Goal: Task Accomplishment & Management: Use online tool/utility

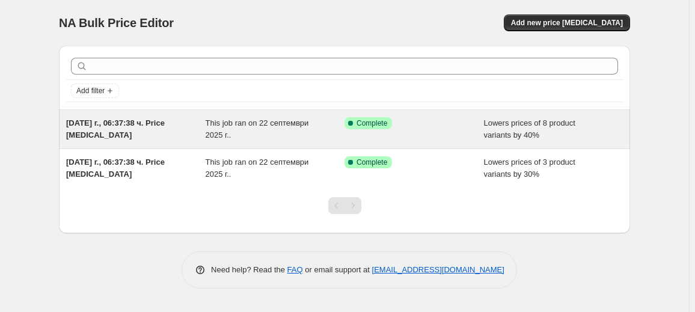
click at [400, 124] on div "Success Complete Complete" at bounding box center [404, 123] width 121 height 12
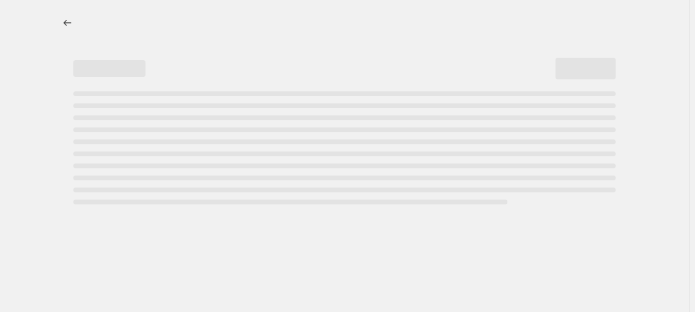
select select "percentage"
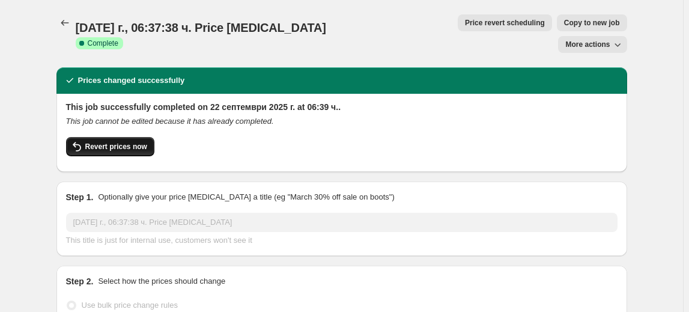
click at [115, 137] on button "Revert prices now" at bounding box center [110, 146] width 88 height 19
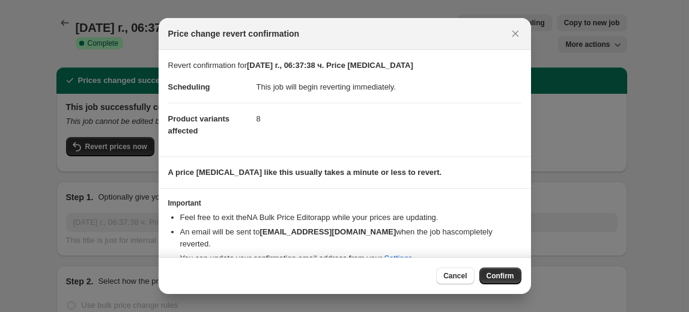
click at [500, 272] on span "Confirm" at bounding box center [501, 276] width 28 height 10
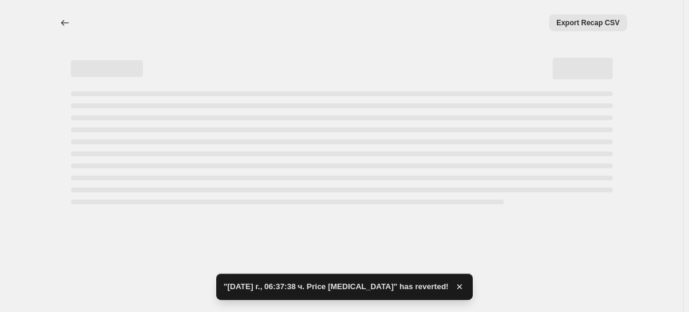
select select "percentage"
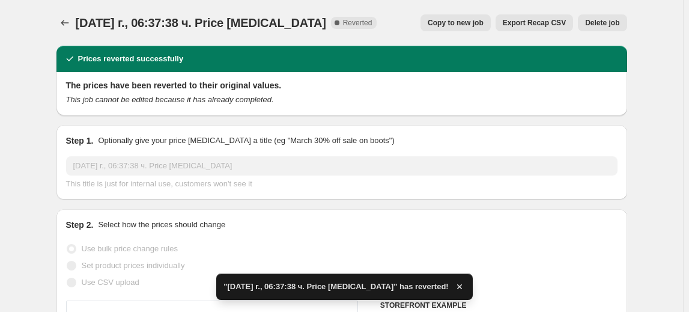
click at [613, 23] on span "Delete job" at bounding box center [602, 23] width 34 height 10
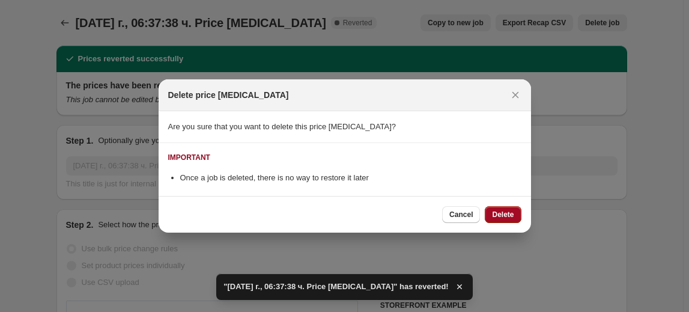
click at [500, 212] on span "Delete" at bounding box center [503, 215] width 22 height 10
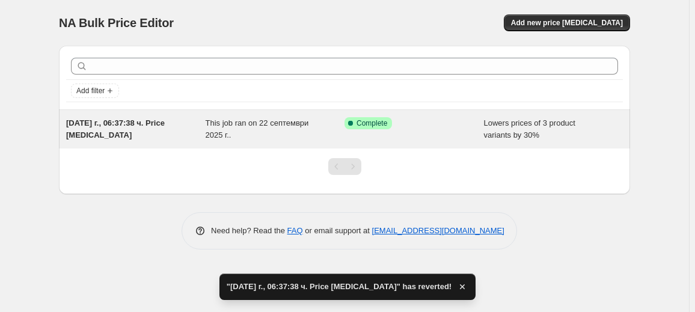
click at [215, 123] on span "This job ran on 22 септември 2025 г.." at bounding box center [257, 128] width 103 height 21
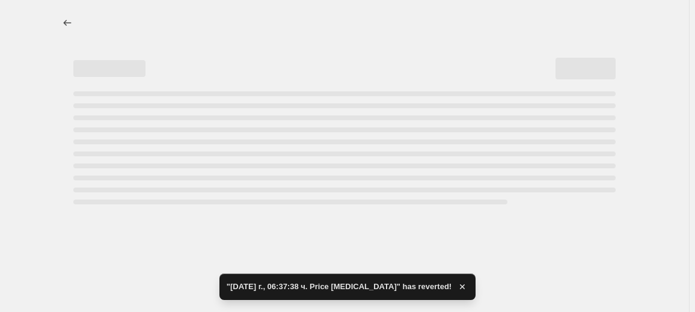
select select "percentage"
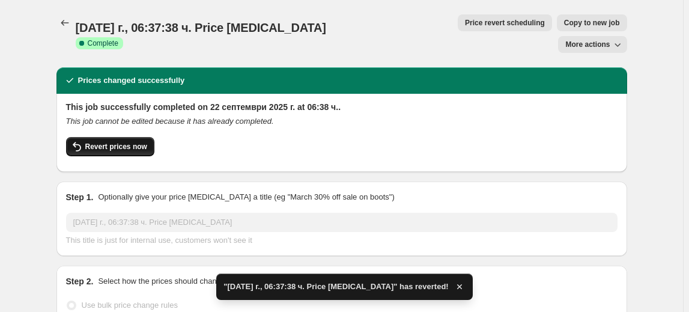
click at [99, 142] on span "Revert prices now" at bounding box center [116, 147] width 62 height 10
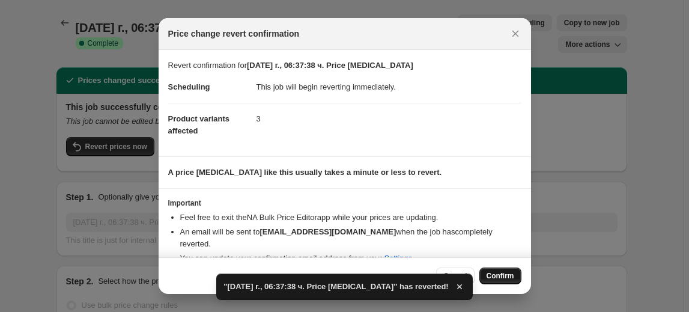
click at [510, 270] on button "Confirm" at bounding box center [501, 275] width 42 height 17
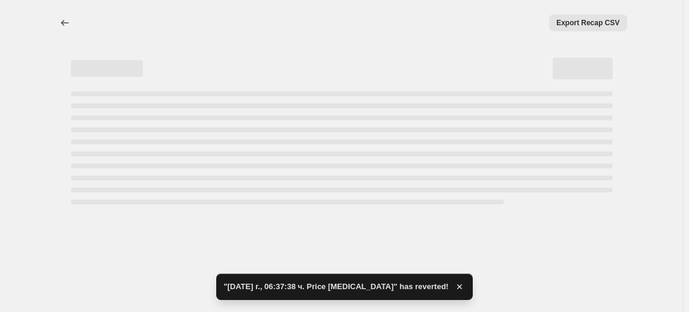
select select "percentage"
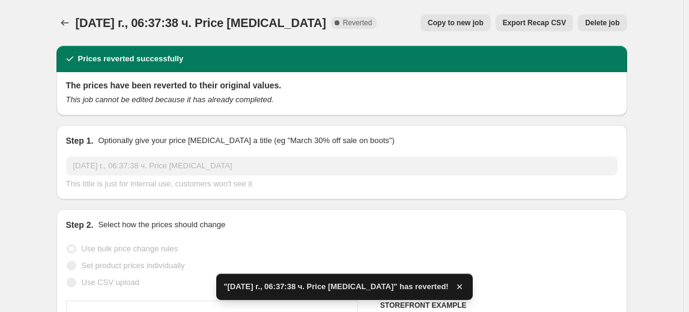
click at [615, 24] on span "Delete job" at bounding box center [602, 23] width 34 height 10
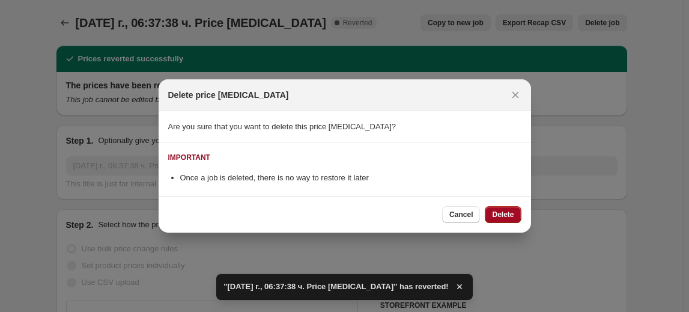
click at [507, 212] on span "Delete" at bounding box center [503, 215] width 22 height 10
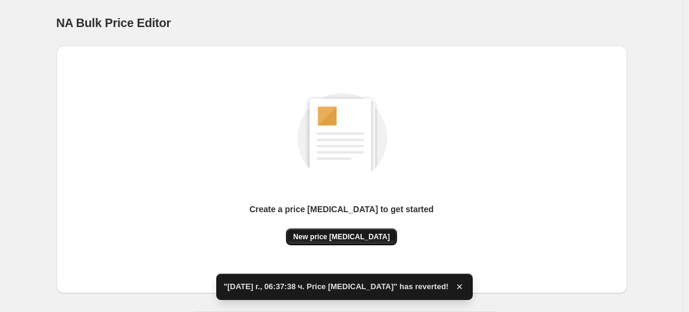
click at [315, 238] on span "New price [MEDICAL_DATA]" at bounding box center [341, 237] width 97 height 10
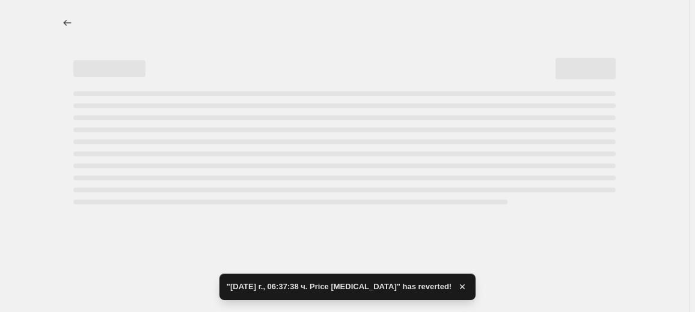
select select "percentage"
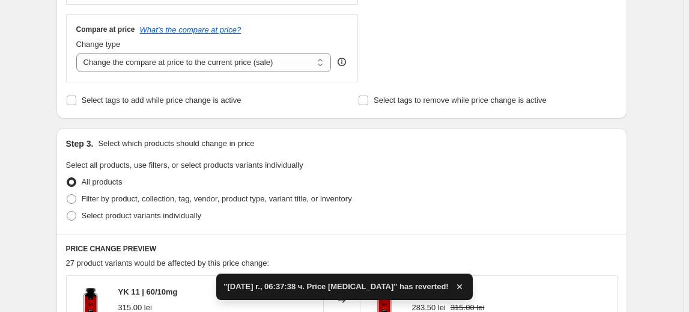
scroll to position [546, 0]
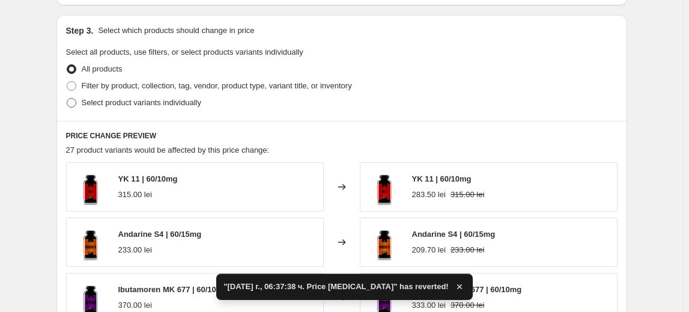
click at [117, 104] on span "Select product variants individually" at bounding box center [142, 102] width 120 height 9
click at [67, 99] on input "Select product variants individually" at bounding box center [67, 98] width 1 height 1
radio input "true"
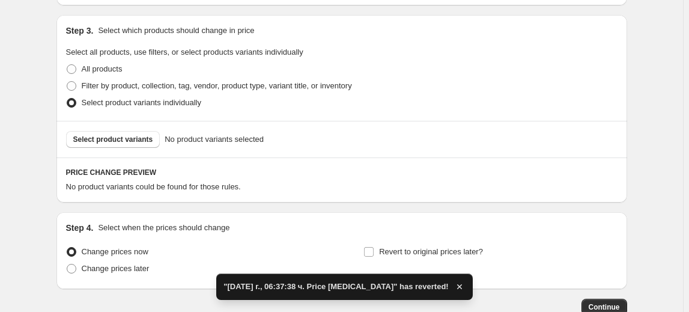
click at [104, 139] on span "Select product variants" at bounding box center [113, 140] width 80 height 10
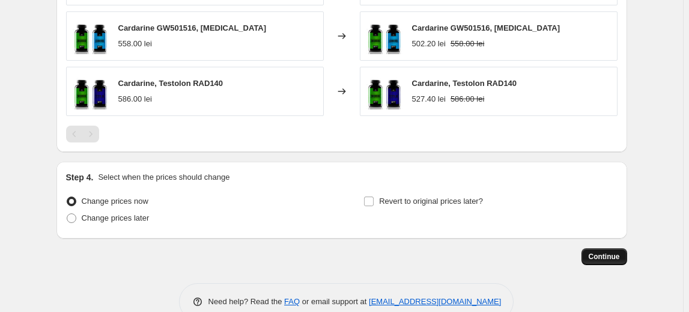
scroll to position [813, 0]
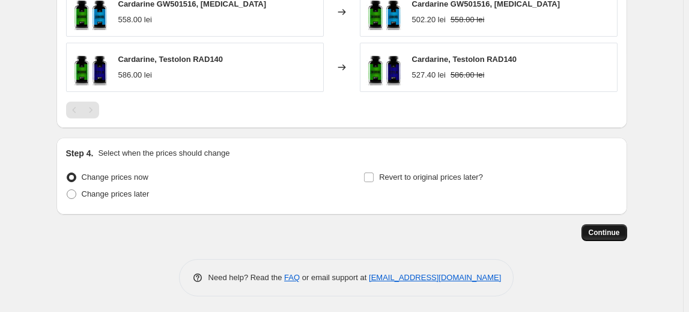
click at [609, 236] on button "Continue" at bounding box center [605, 232] width 46 height 17
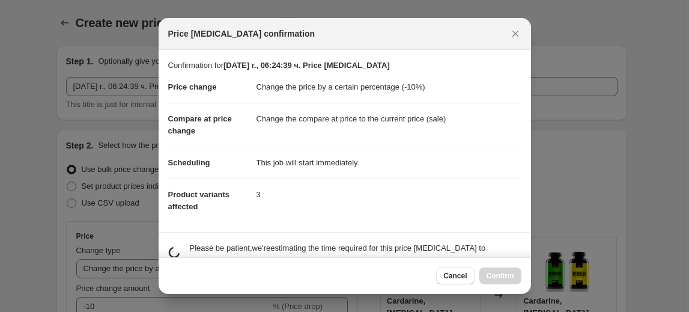
scroll to position [0, 0]
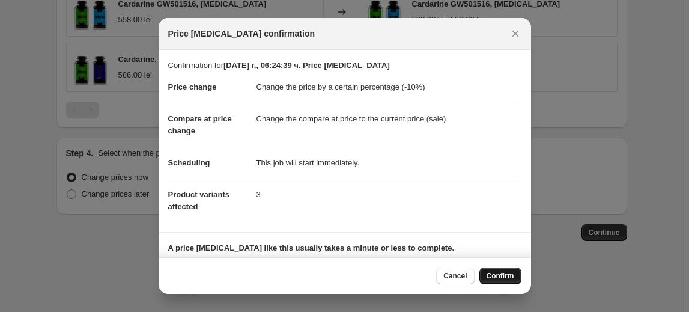
click at [496, 279] on span "Confirm" at bounding box center [501, 276] width 28 height 10
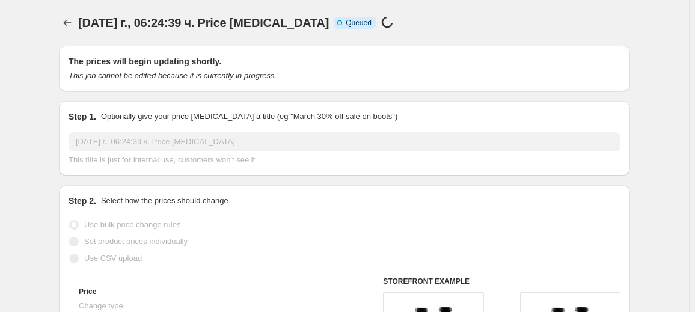
select select "percentage"
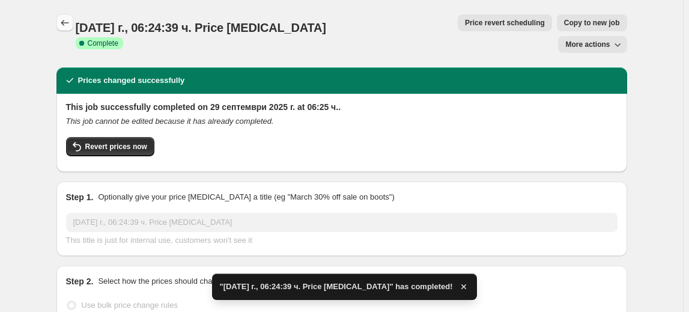
click at [67, 28] on icon "Price change jobs" at bounding box center [65, 23] width 12 height 12
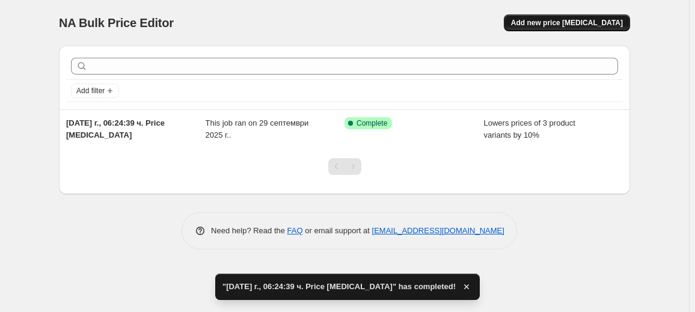
click at [571, 22] on span "Add new price [MEDICAL_DATA]" at bounding box center [567, 23] width 112 height 10
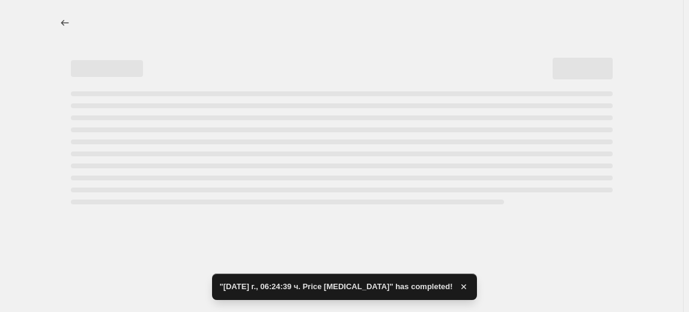
select select "percentage"
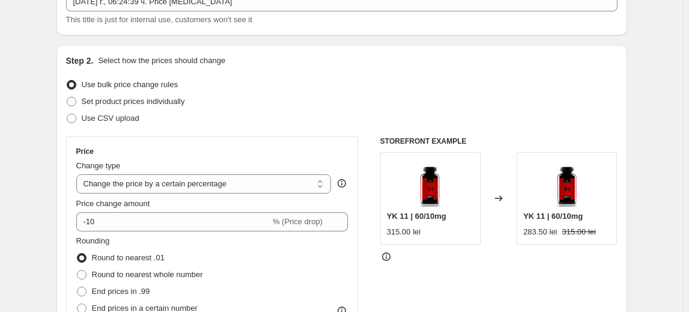
scroll to position [109, 0]
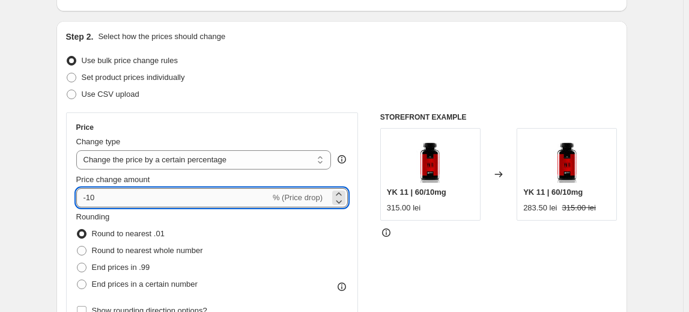
click at [90, 198] on input "-10" at bounding box center [173, 197] width 194 height 19
click at [93, 197] on input "-10" at bounding box center [173, 197] width 194 height 19
type input "-20"
click at [126, 213] on fieldset "Rounding Round to nearest .01 Round to nearest whole number End prices in .99 E…" at bounding box center [139, 252] width 127 height 82
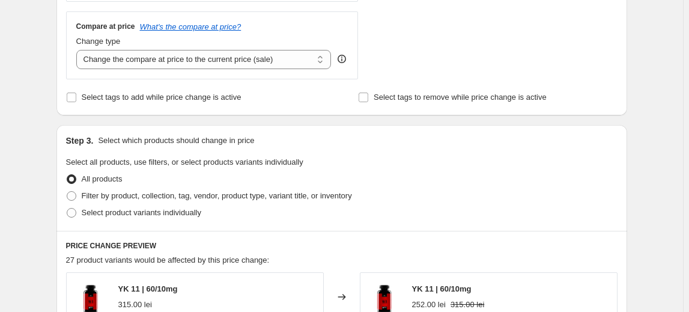
scroll to position [437, 0]
click at [121, 213] on span "Select product variants individually" at bounding box center [142, 211] width 120 height 9
click at [67, 208] on input "Select product variants individually" at bounding box center [67, 207] width 1 height 1
radio input "true"
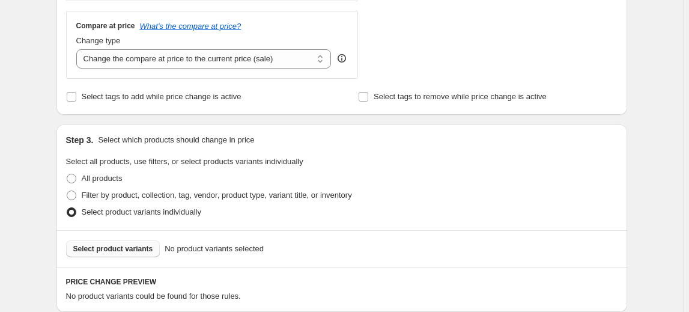
click at [96, 252] on button "Select product variants" at bounding box center [113, 248] width 94 height 17
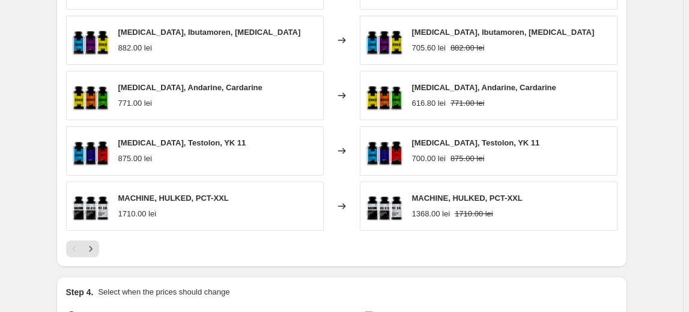
scroll to position [923, 0]
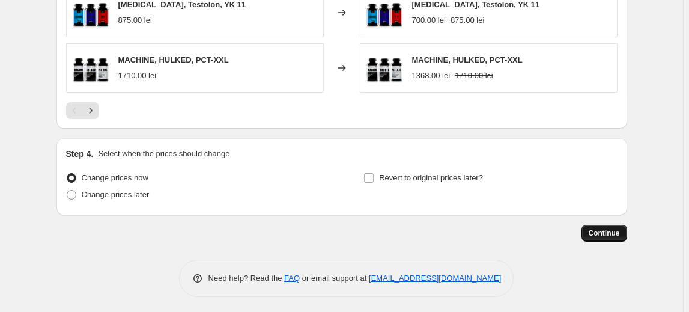
click at [599, 225] on button "Continue" at bounding box center [605, 233] width 46 height 17
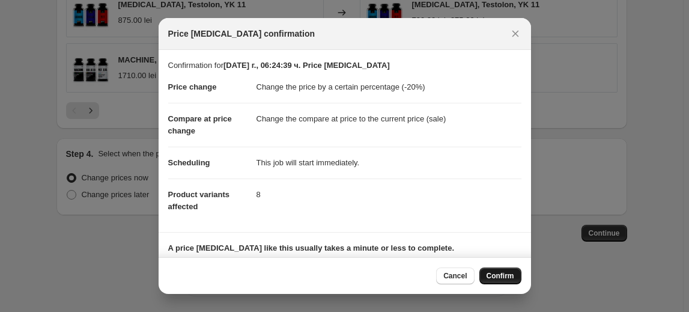
click at [495, 273] on span "Confirm" at bounding box center [501, 276] width 28 height 10
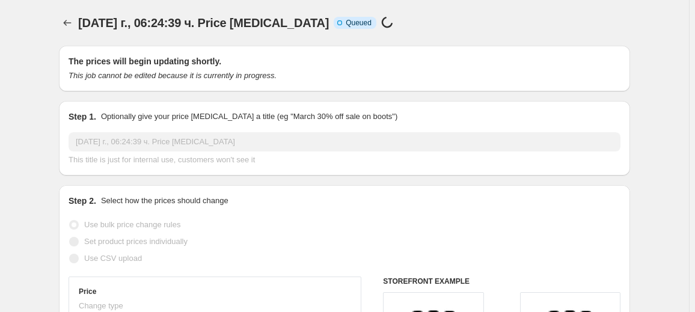
select select "percentage"
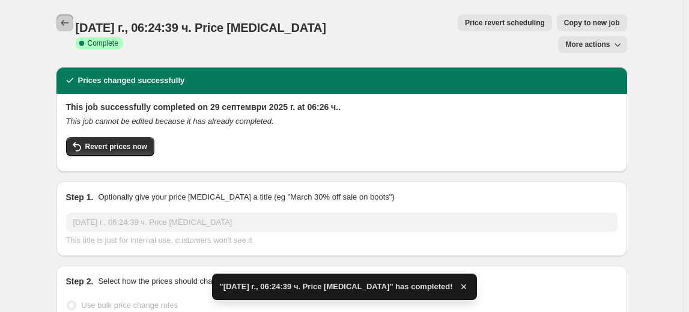
click at [67, 28] on icon "Price change jobs" at bounding box center [65, 23] width 12 height 12
